Goal: Complete application form: Complete application form

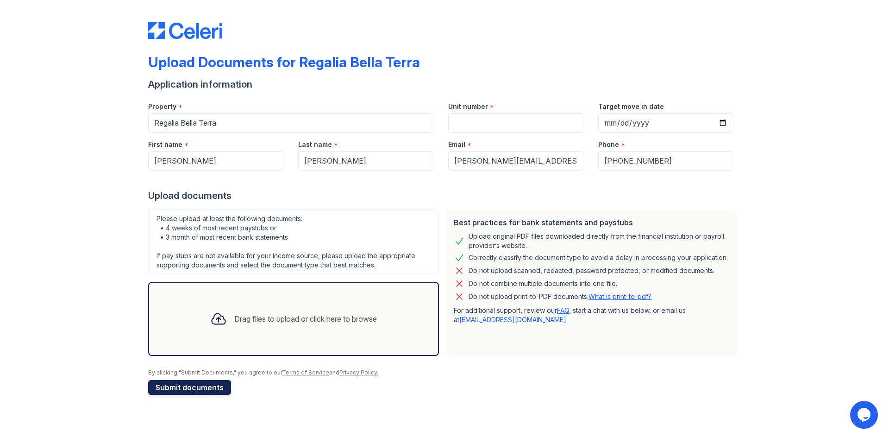
click at [181, 386] on button "Submit documents" at bounding box center [189, 387] width 83 height 15
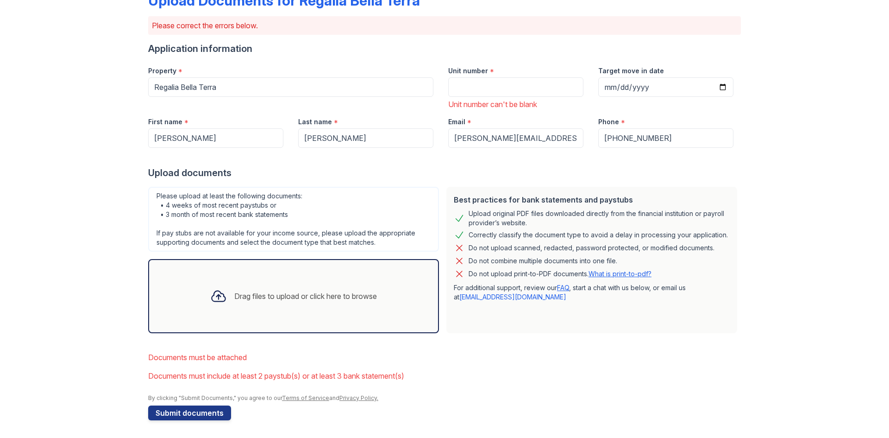
scroll to position [63, 0]
click at [263, 298] on div "Drag files to upload or click here to browse" at bounding box center [305, 294] width 143 height 11
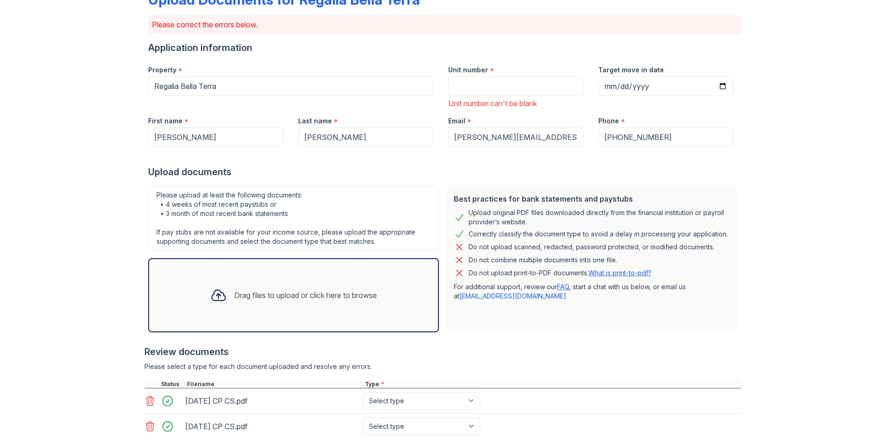
click at [267, 295] on div "Drag files to upload or click here to browse" at bounding box center [305, 294] width 143 height 11
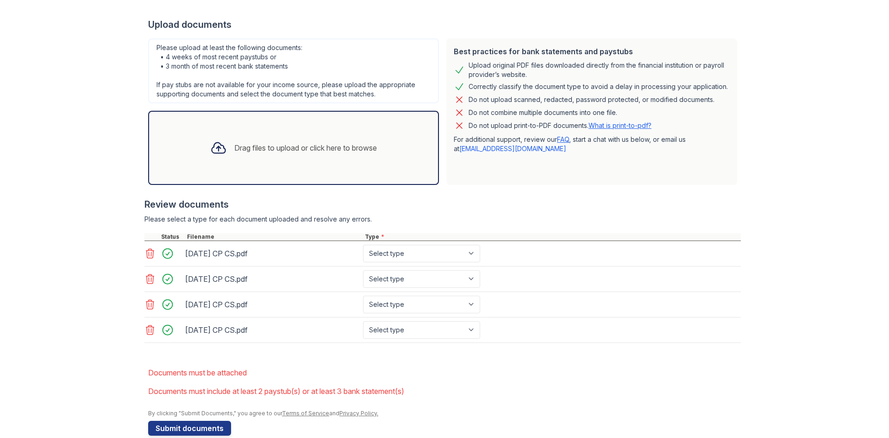
scroll to position [226, 0]
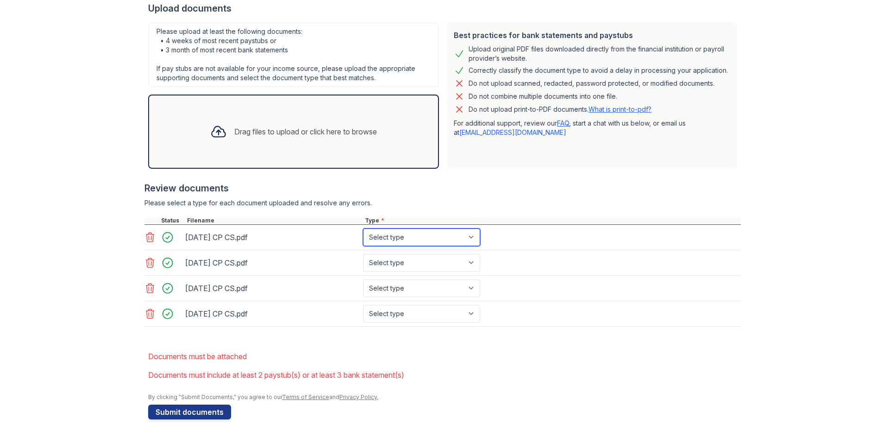
click at [407, 238] on select "Select type Paystub Bank Statement Offer Letter Tax Documents Benefit Award Let…" at bounding box center [421, 237] width 117 height 18
select select "paystub"
click at [363, 228] on select "Select type Paystub Bank Statement Offer Letter Tax Documents Benefit Award Let…" at bounding box center [421, 237] width 117 height 18
click at [403, 262] on select "Select type Paystub Bank Statement Offer Letter Tax Documents Benefit Award Let…" at bounding box center [421, 263] width 117 height 18
select select "paystub"
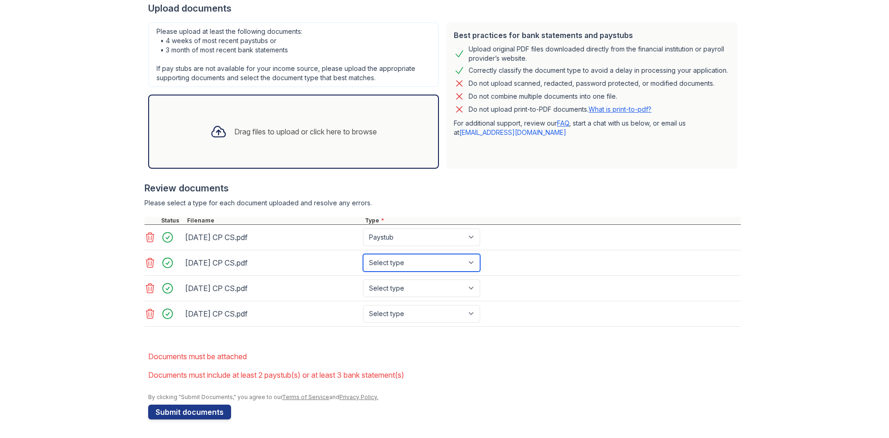
click at [363, 254] on select "Select type Paystub Bank Statement Offer Letter Tax Documents Benefit Award Let…" at bounding box center [421, 263] width 117 height 18
click at [396, 291] on select "Select type Paystub Bank Statement Offer Letter Tax Documents Benefit Award Let…" at bounding box center [421, 288] width 117 height 18
select select "paystub"
click at [363, 279] on select "Select type Paystub Bank Statement Offer Letter Tax Documents Benefit Award Let…" at bounding box center [421, 288] width 117 height 18
drag, startPoint x: 394, startPoint y: 312, endPoint x: 392, endPoint y: 321, distance: 9.9
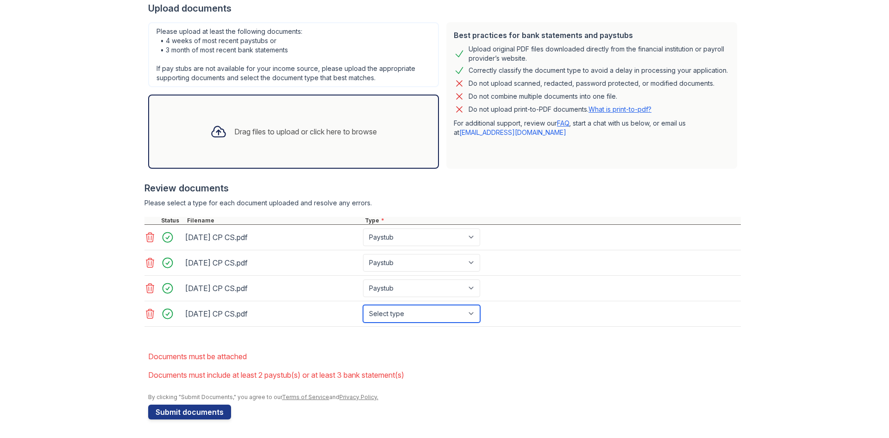
click at [395, 314] on select "Select type Paystub Bank Statement Offer Letter Tax Documents Benefit Award Let…" at bounding box center [421, 314] width 117 height 18
select select "paystub"
click at [363, 305] on select "Select type Paystub Bank Statement Offer Letter Tax Documents Benefit Award Let…" at bounding box center [421, 314] width 117 height 18
click at [318, 129] on div "Drag files to upload or click here to browse" at bounding box center [305, 131] width 143 height 11
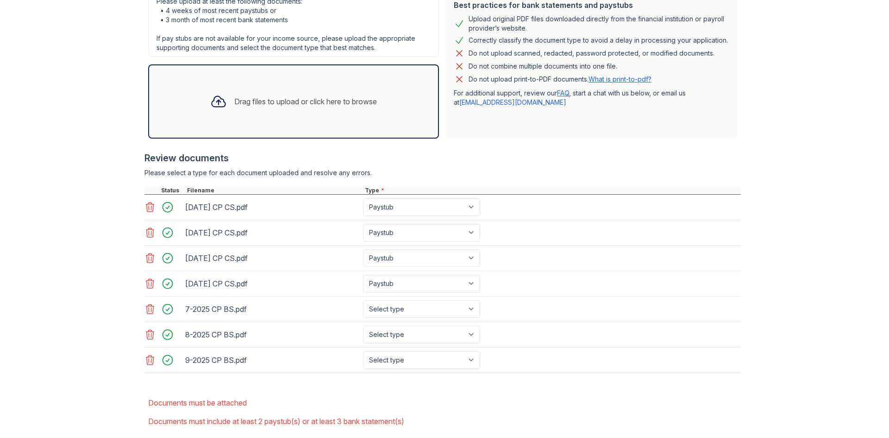
scroll to position [272, 0]
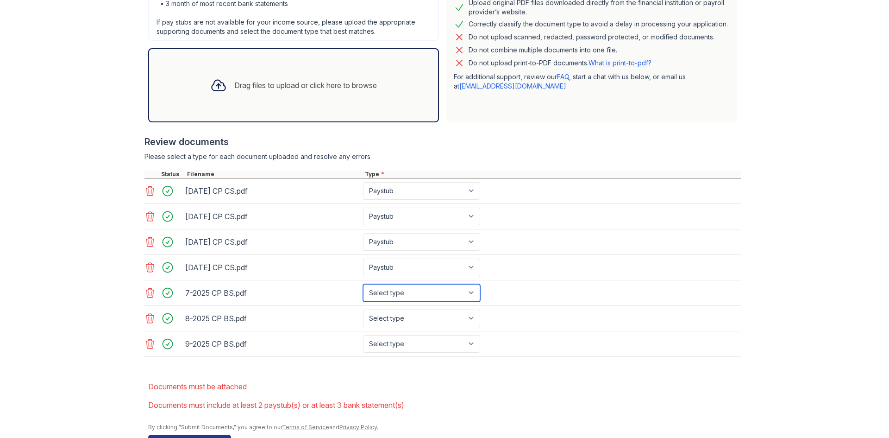
click at [470, 296] on select "Select type Paystub Bank Statement Offer Letter Tax Documents Benefit Award Let…" at bounding box center [421, 293] width 117 height 18
select select "bank_statement"
click at [363, 284] on select "Select type Paystub Bank Statement Offer Letter Tax Documents Benefit Award Let…" at bounding box center [421, 293] width 117 height 18
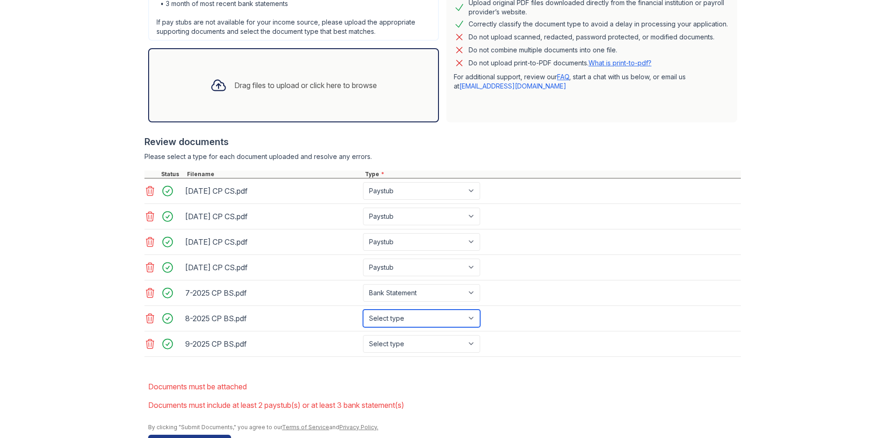
click at [434, 312] on select "Select type Paystub Bank Statement Offer Letter Tax Documents Benefit Award Let…" at bounding box center [421, 318] width 117 height 18
select select "bank_statement"
click at [363, 309] on select "Select type Paystub Bank Statement Offer Letter Tax Documents Benefit Award Let…" at bounding box center [421, 318] width 117 height 18
click at [441, 342] on select "Select type Paystub Bank Statement Offer Letter Tax Documents Benefit Award Let…" at bounding box center [421, 344] width 117 height 18
select select "bank_statement"
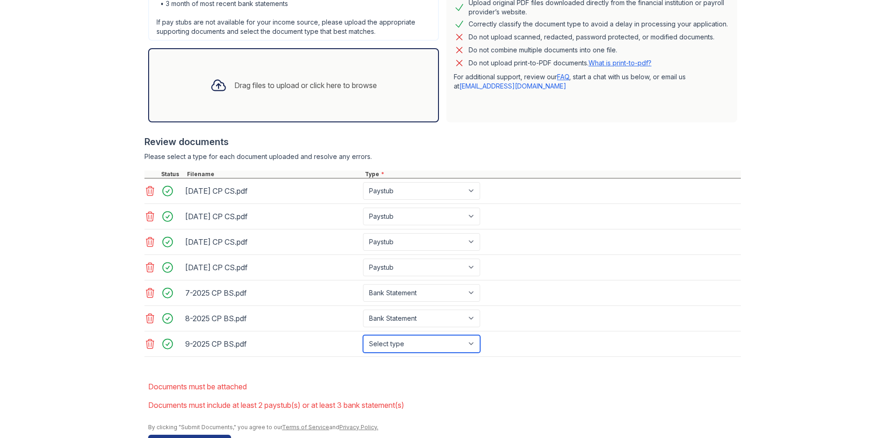
click at [363, 335] on select "Select type Paystub Bank Statement Offer Letter Tax Documents Benefit Award Let…" at bounding box center [421, 344] width 117 height 18
click at [36, 364] on div "Upload Documents for Regalia Bella Terra Please correct the errors below. Appli…" at bounding box center [444, 98] width 859 height 740
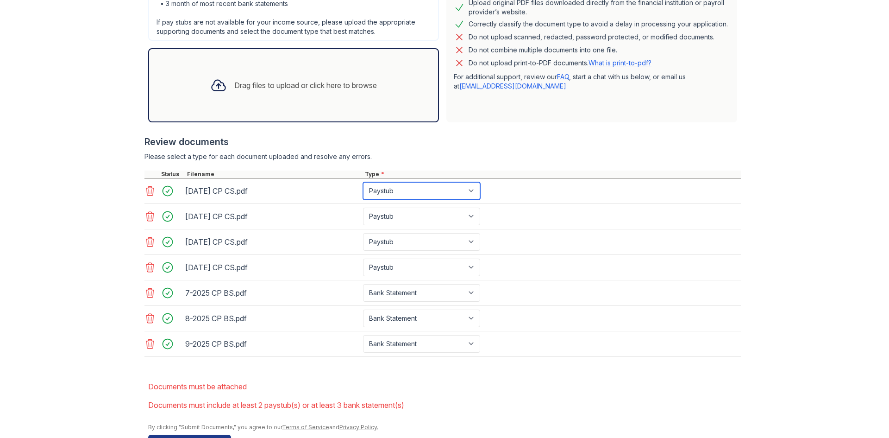
click at [470, 191] on select "Select type Paystub Bank Statement Offer Letter Tax Documents Benefit Award Let…" at bounding box center [421, 191] width 117 height 18
click at [111, 242] on div "Upload Documents for Regalia Bella Terra Please correct the errors below. Appli…" at bounding box center [444, 98] width 859 height 740
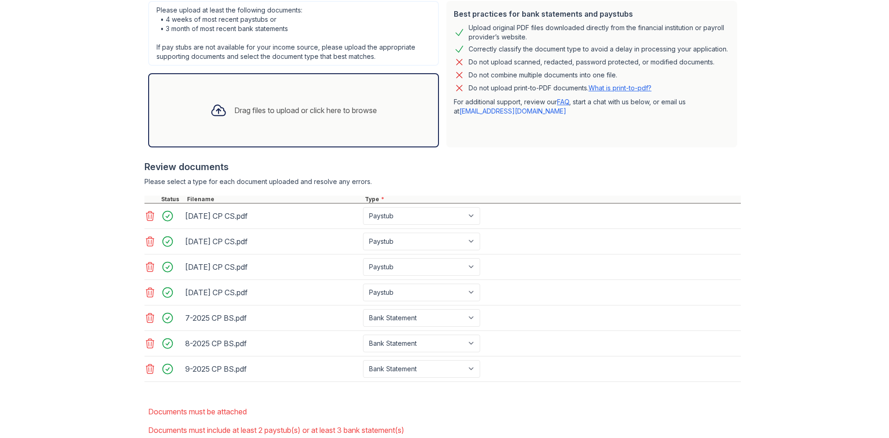
scroll to position [226, 0]
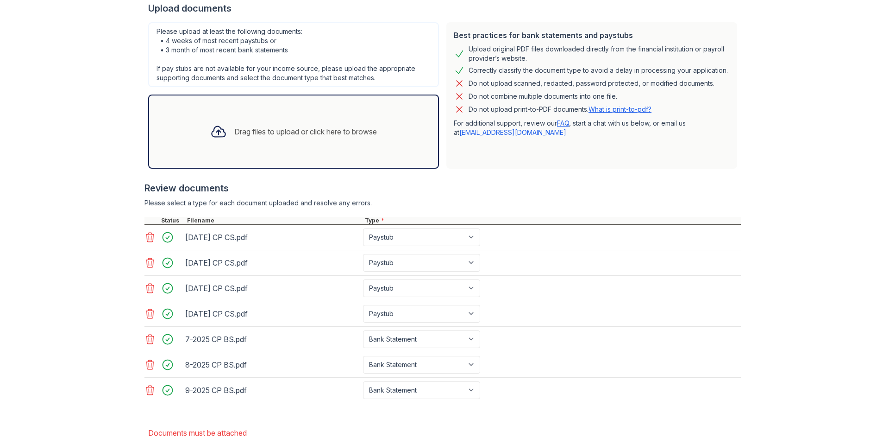
click at [147, 236] on icon at bounding box center [149, 237] width 11 height 11
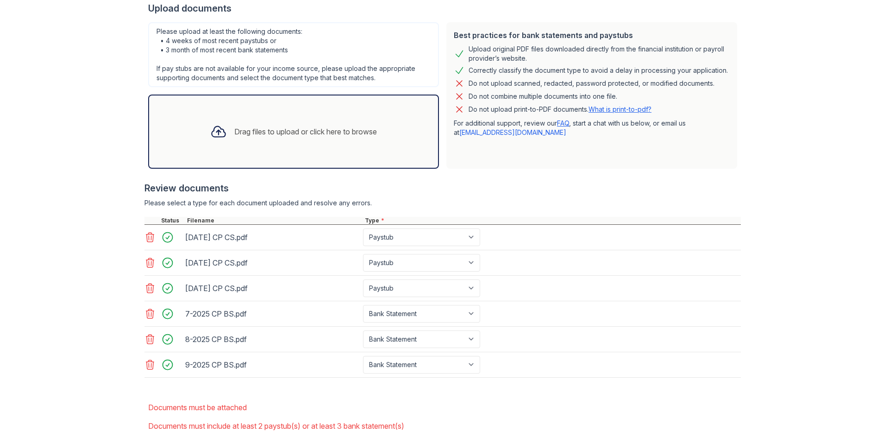
click at [147, 238] on icon at bounding box center [149, 237] width 11 height 11
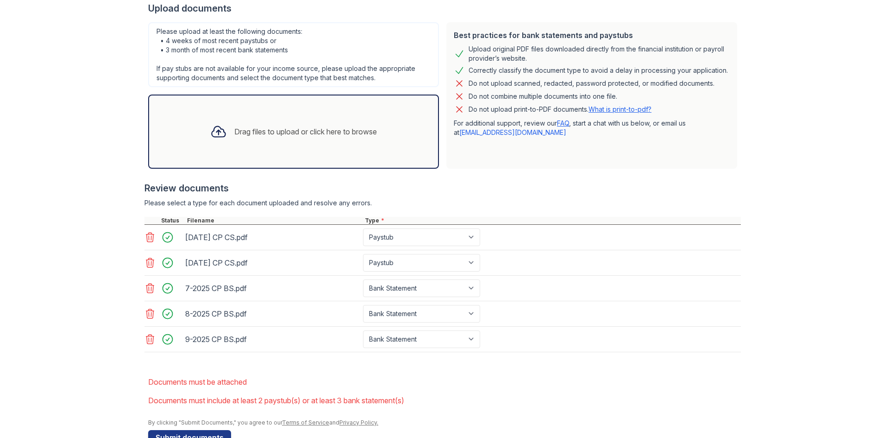
scroll to position [251, 0]
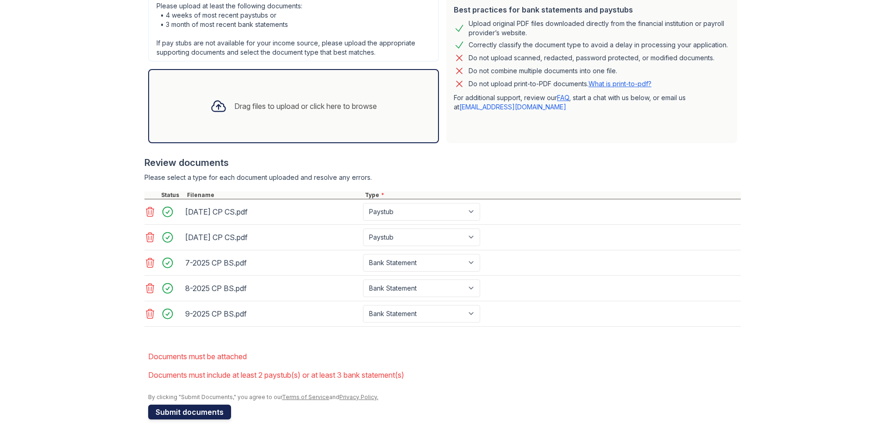
click at [178, 408] on button "Submit documents" at bounding box center [189, 411] width 83 height 15
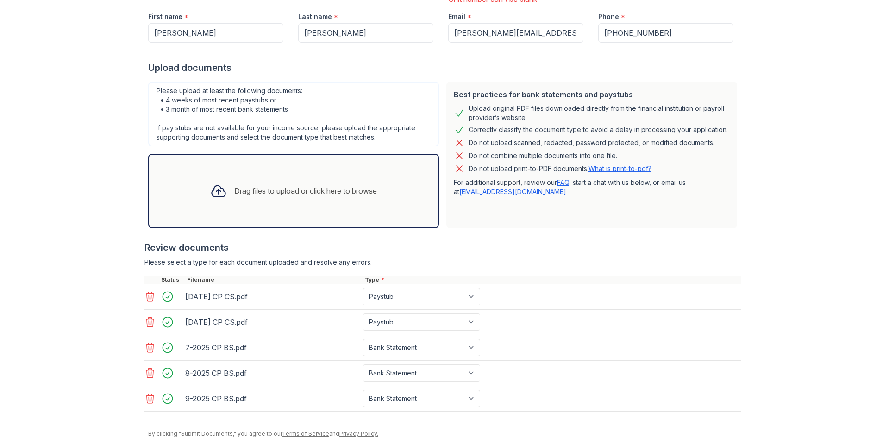
scroll to position [64, 0]
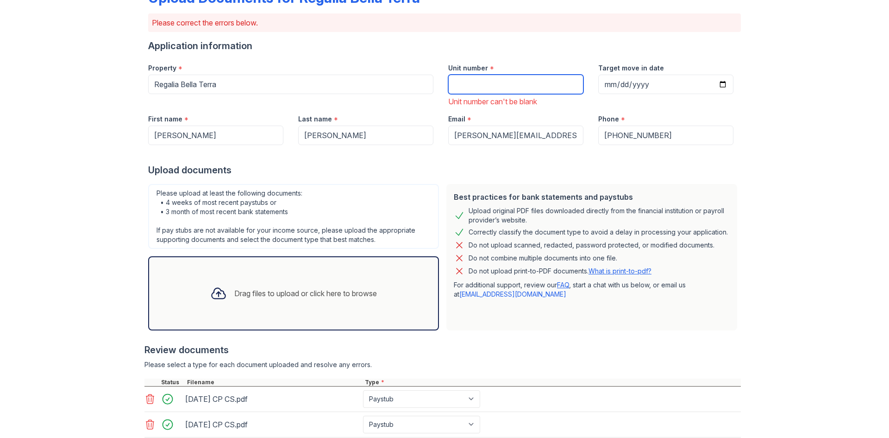
click at [482, 82] on input "Unit number" at bounding box center [515, 84] width 135 height 19
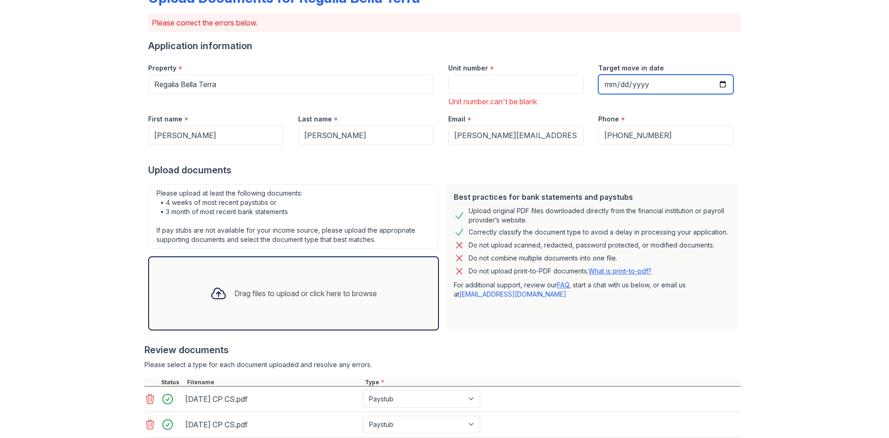
click at [720, 85] on input "Target move in date" at bounding box center [665, 84] width 135 height 19
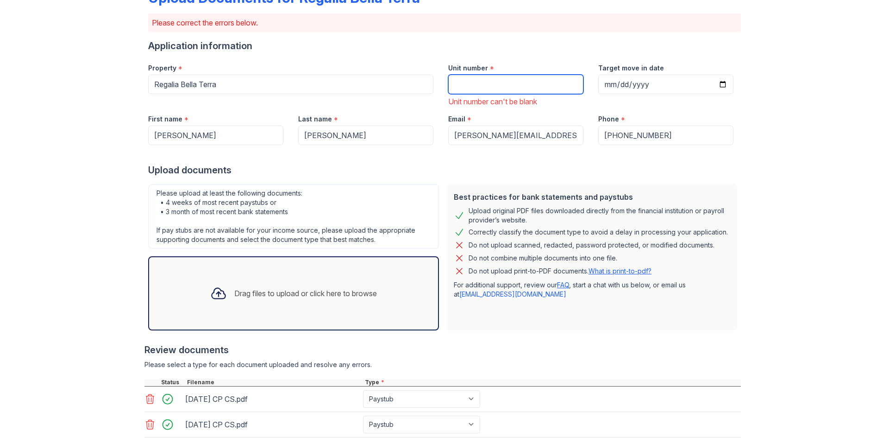
click at [549, 85] on input "Unit number" at bounding box center [515, 84] width 135 height 19
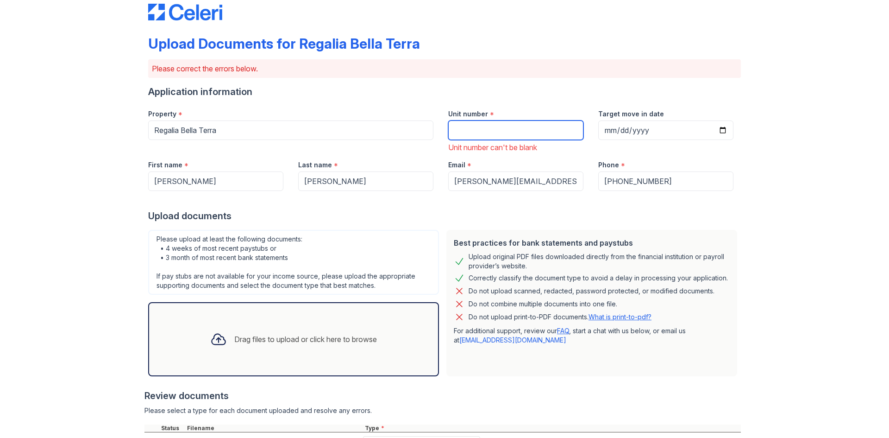
scroll to position [18, 0]
click at [490, 132] on input "Unit number" at bounding box center [515, 130] width 135 height 19
type input "816"
click at [814, 178] on div "Upload Documents for Regalia Bella Terra Please correct the errors below. Appli…" at bounding box center [444, 302] width 859 height 641
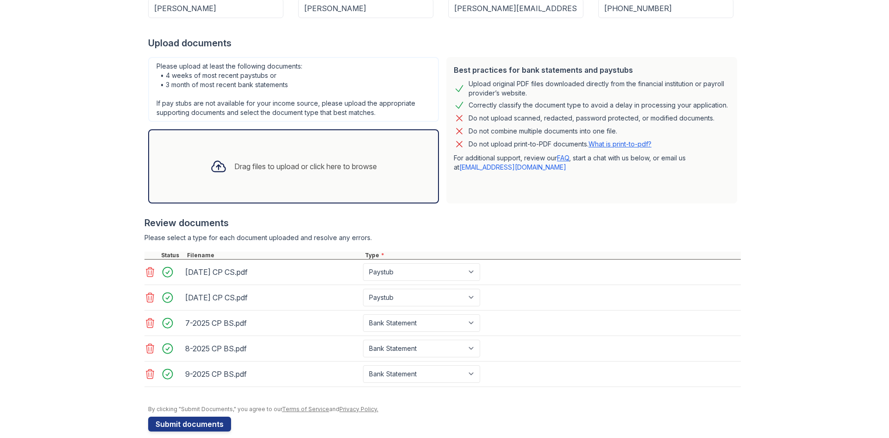
scroll to position [203, 0]
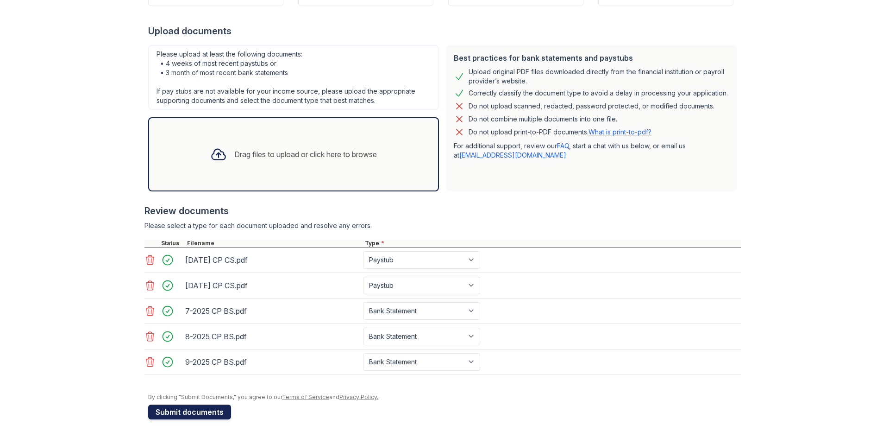
drag, startPoint x: 179, startPoint y: 409, endPoint x: 192, endPoint y: 409, distance: 13.0
click at [179, 409] on button "Submit documents" at bounding box center [189, 411] width 83 height 15
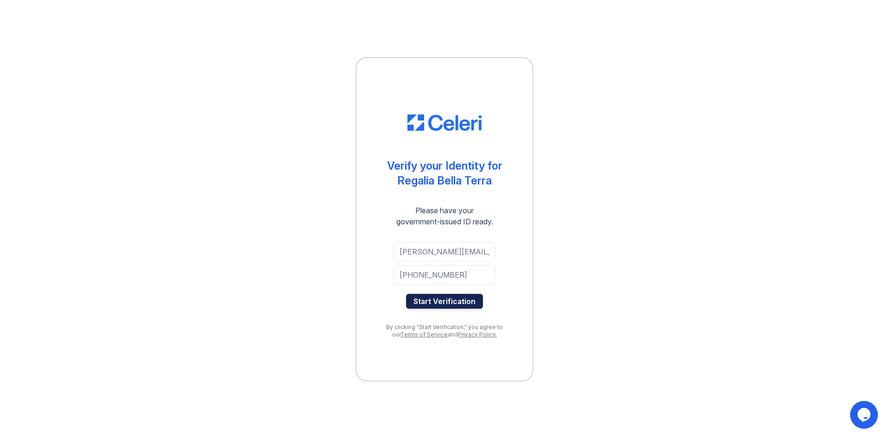
click at [443, 302] on button "Start Verification" at bounding box center [444, 301] width 77 height 15
